Goal: Information Seeking & Learning: Compare options

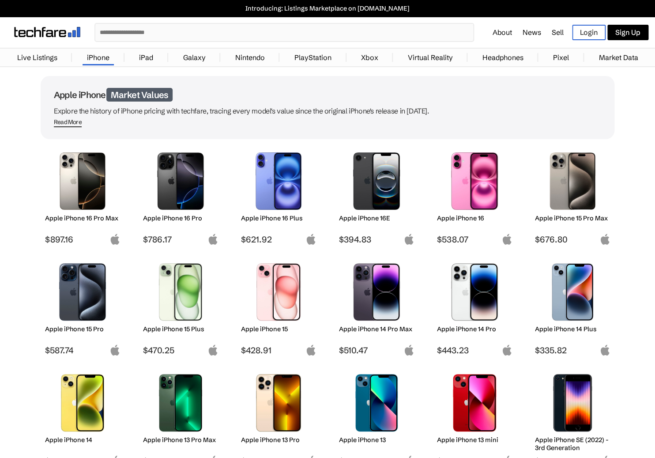
click at [77, 309] on img at bounding box center [83, 291] width 62 height 57
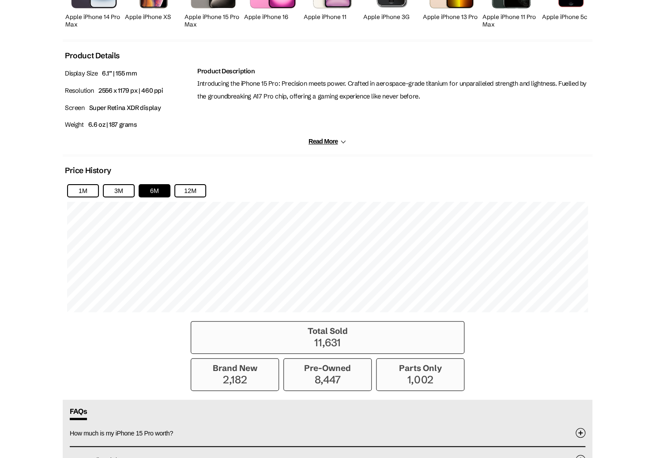
scroll to position [463, 0]
click at [191, 192] on button "12M" at bounding box center [190, 190] width 32 height 13
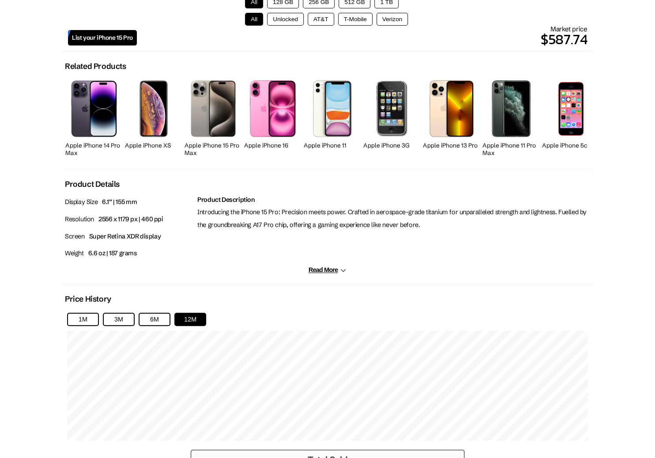
scroll to position [335, 0]
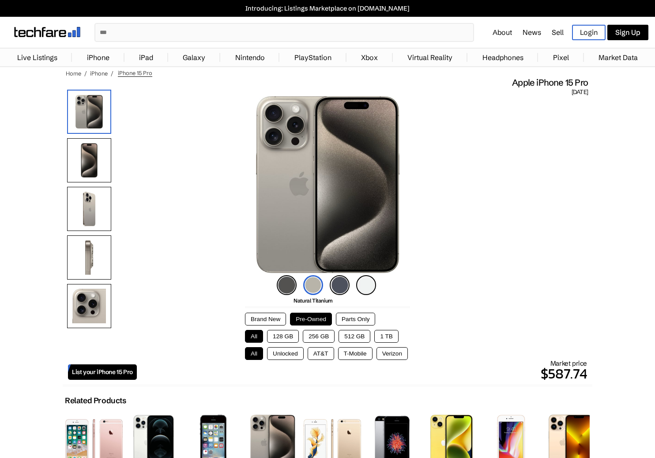
scroll to position [335, 0]
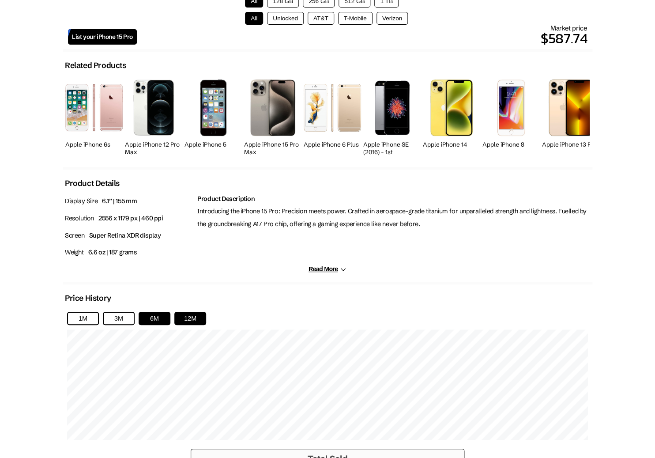
click at [183, 320] on button "12M" at bounding box center [190, 318] width 32 height 13
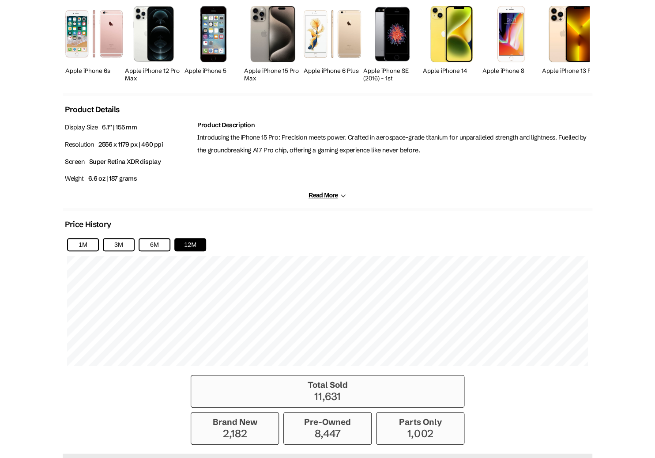
scroll to position [409, 0]
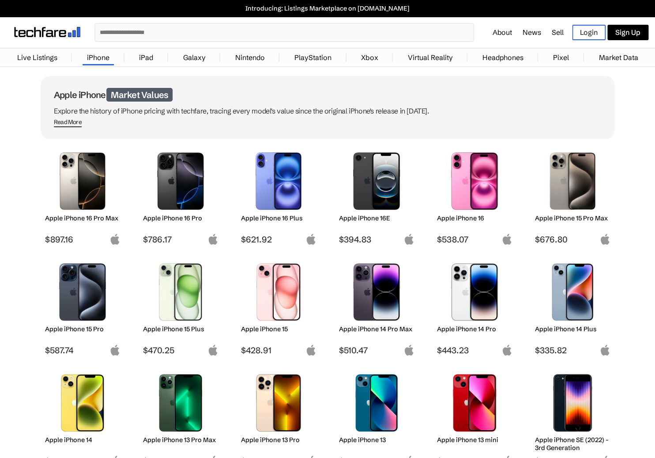
click at [173, 219] on h2 "Apple iPhone 16 Pro" at bounding box center [180, 218] width 75 height 8
click at [470, 328] on h2 "Apple iPhone 14 Pro" at bounding box center [474, 329] width 75 height 8
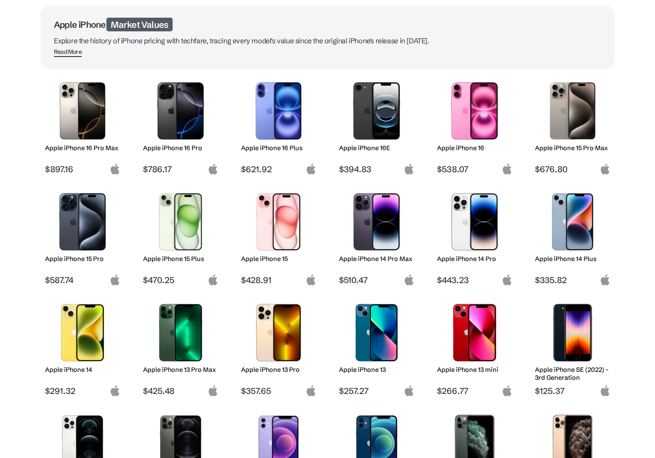
scroll to position [72, 0]
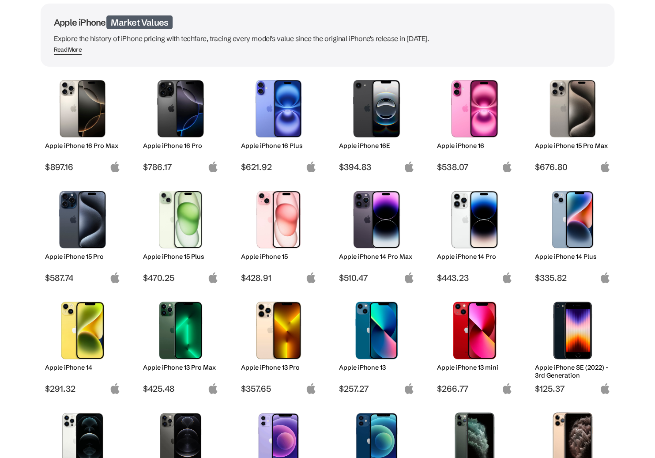
click at [284, 369] on h2 "Apple iPhone 13 Pro" at bounding box center [278, 367] width 75 height 8
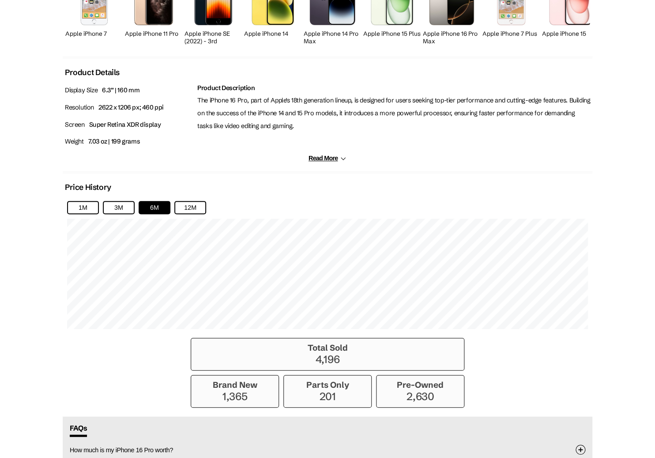
scroll to position [455, 0]
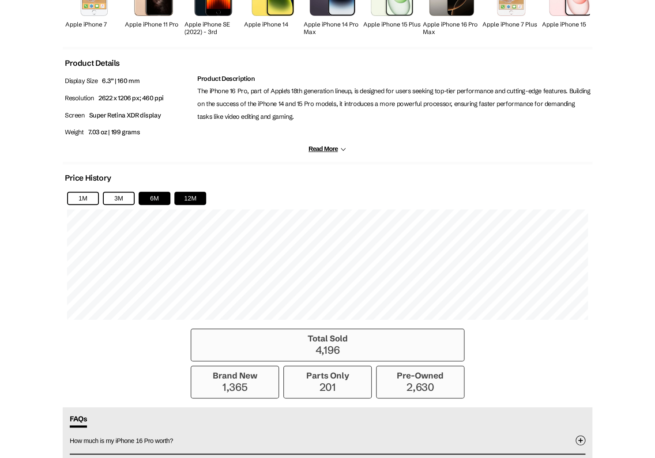
click at [203, 205] on button "12M" at bounding box center [190, 198] width 32 height 13
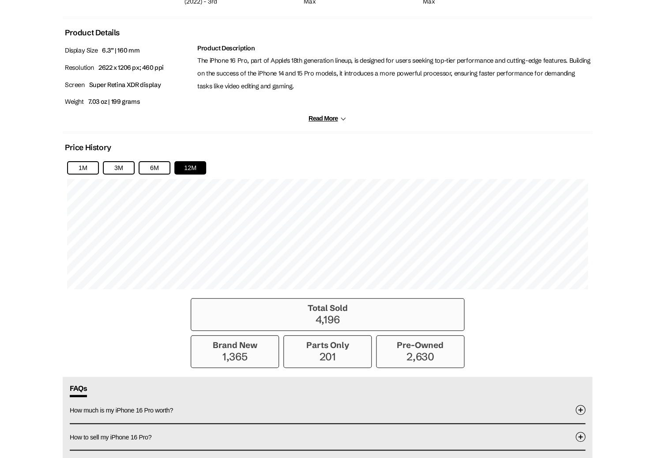
scroll to position [498, 0]
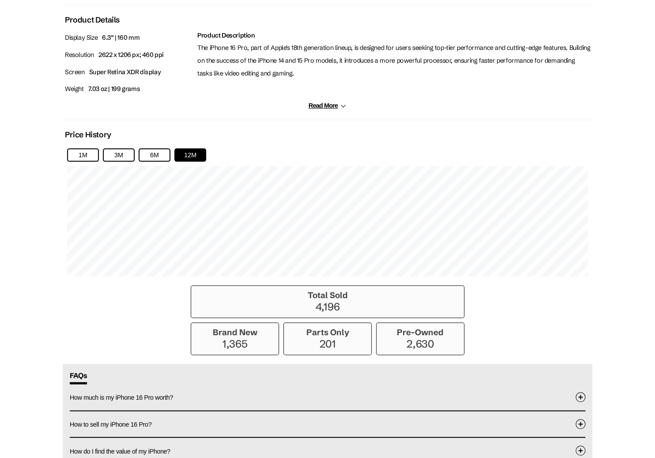
click at [54, 275] on body "Introducing: Listings Marketplace on [DOMAIN_NAME] ✕ About News Sell Login Sign…" at bounding box center [327, 43] width 655 height 1083
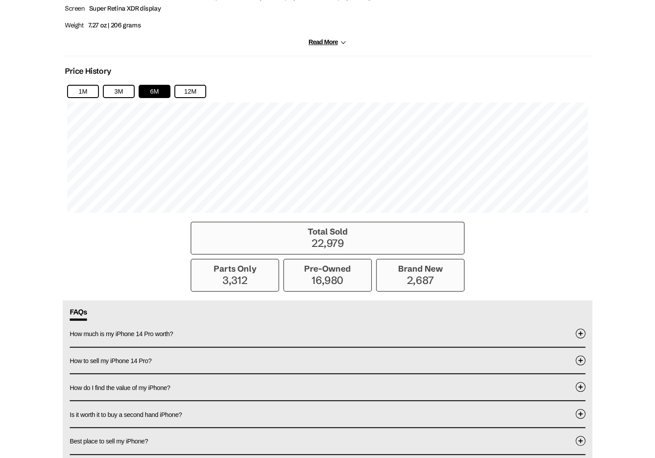
scroll to position [539, 0]
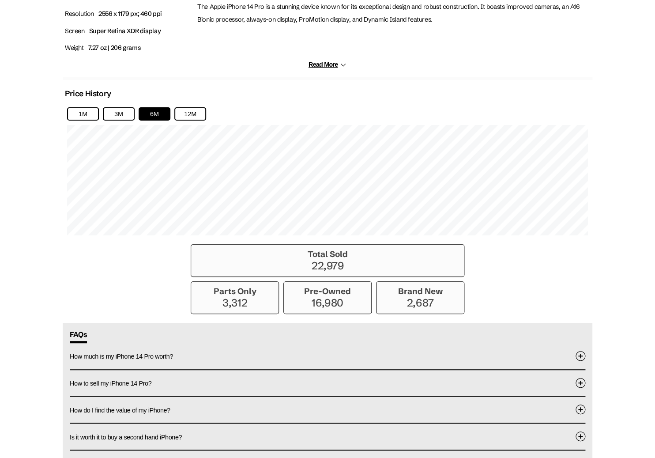
click at [182, 127] on div "1M 3M 6M 12M" at bounding box center [328, 171] width 530 height 137
click at [190, 121] on button "12M" at bounding box center [190, 113] width 32 height 13
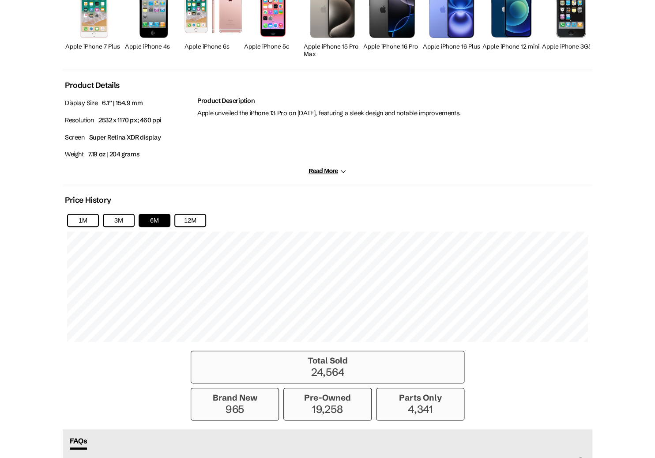
scroll to position [576, 0]
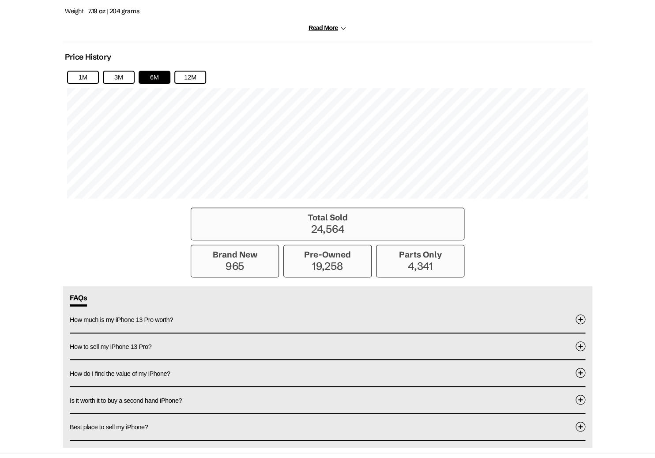
click at [195, 73] on div "1M 3M 6M 12M" at bounding box center [328, 134] width 530 height 137
click at [195, 84] on button "12M" at bounding box center [190, 77] width 32 height 13
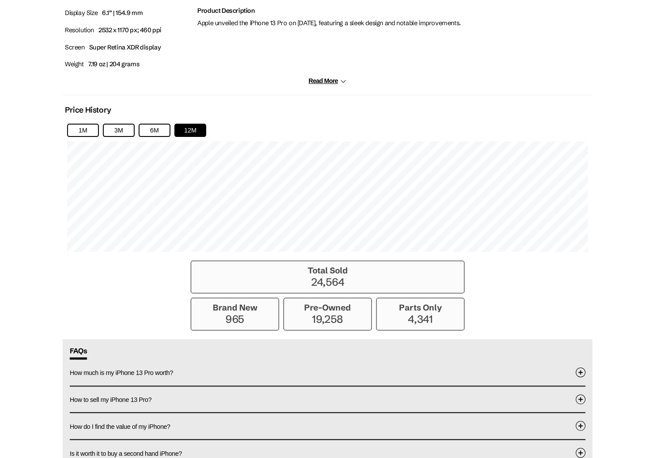
scroll to position [524, 0]
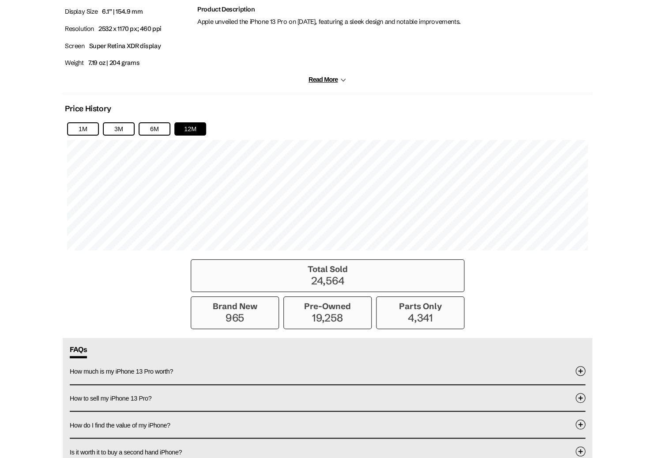
click at [34, 205] on body "Introducing: Listings Marketplace on [DOMAIN_NAME] ✕ About News Sell Login Sign…" at bounding box center [327, 17] width 655 height 1083
